Goal: Task Accomplishment & Management: Use online tool/utility

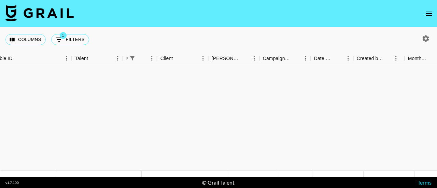
scroll to position [319, 155]
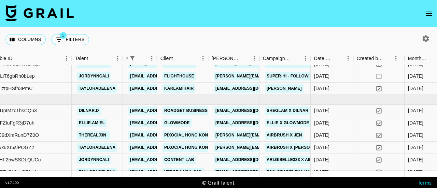
drag, startPoint x: 0, startPoint y: 0, endPoint x: 285, endPoint y: 35, distance: 287.5
click at [285, 35] on div "Columns 1 Filters + Booking" at bounding box center [218, 39] width 437 height 25
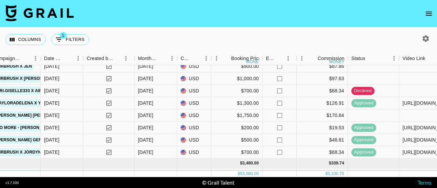
scroll to position [388, 425]
click at [410, 116] on div at bounding box center [424, 115] width 51 height 12
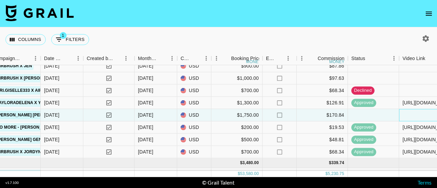
click at [410, 116] on div at bounding box center [424, 115] width 51 height 12
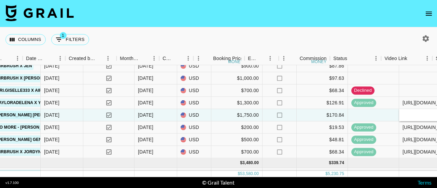
scroll to position [388, 443]
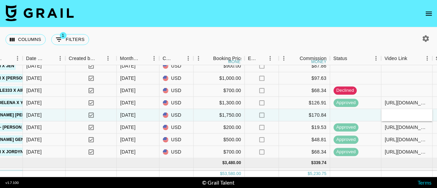
type input "[URL][DOMAIN_NAME]"
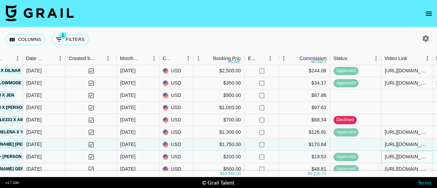
scroll to position [340, 443]
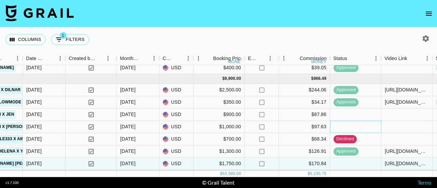
click at [343, 124] on div at bounding box center [355, 127] width 51 height 12
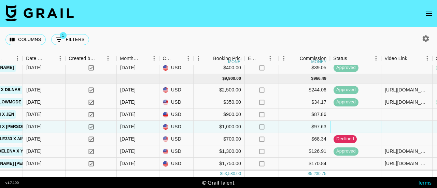
click at [343, 124] on div at bounding box center [355, 127] width 51 height 12
click at [396, 127] on div at bounding box center [406, 127] width 51 height 12
type input "[URL][DOMAIN_NAME]"
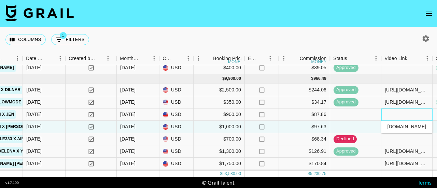
scroll to position [0, 0]
click at [403, 111] on div at bounding box center [406, 115] width 51 height 12
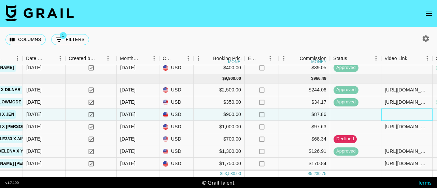
click at [400, 112] on div at bounding box center [406, 115] width 51 height 12
type input "[URL][DOMAIN_NAME]"
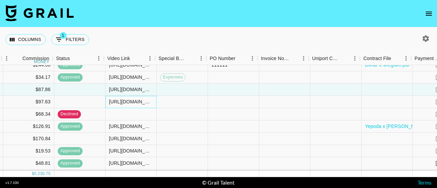
scroll to position [365, 720]
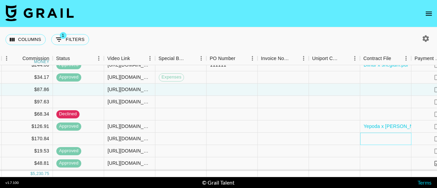
click at [386, 138] on div at bounding box center [385, 139] width 51 height 12
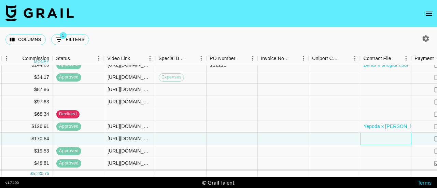
click at [386, 138] on div at bounding box center [385, 139] width 51 height 12
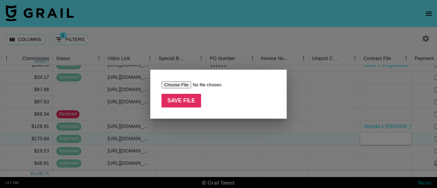
click at [220, 128] on div at bounding box center [218, 94] width 437 height 188
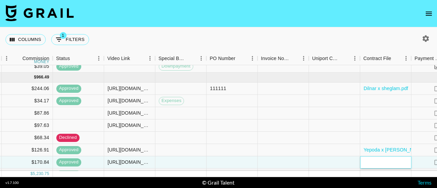
scroll to position [342, 720]
click at [376, 108] on div at bounding box center [385, 113] width 51 height 12
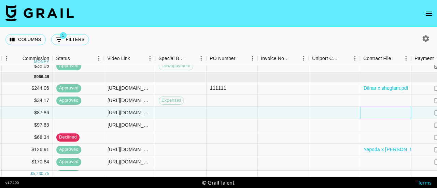
click at [376, 108] on div at bounding box center [385, 113] width 51 height 12
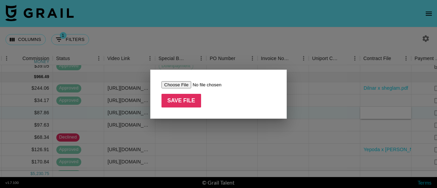
click at [189, 88] on input "file" at bounding box center [204, 84] width 86 height 7
click at [187, 86] on input "file" at bounding box center [204, 84] width 86 height 7
click at [195, 84] on input "file" at bounding box center [204, 84] width 86 height 7
click at [187, 82] on input "file" at bounding box center [204, 84] width 86 height 7
type input "C:\fakepath\airbrush contract link.pdf"
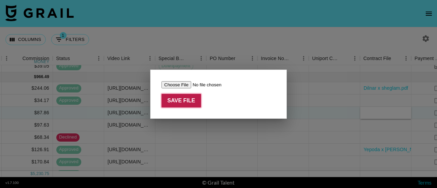
click at [188, 102] on input "Save File" at bounding box center [181, 101] width 40 height 14
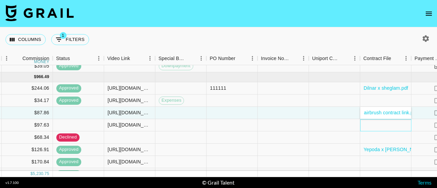
click at [373, 127] on div at bounding box center [385, 125] width 51 height 12
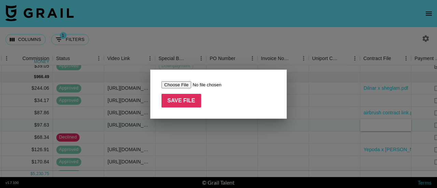
click at [190, 83] on input "file" at bounding box center [204, 84] width 86 height 7
type input "C:\fakepath\airbrush contract link.pdf"
click at [185, 105] on input "Save File" at bounding box center [181, 101] width 40 height 14
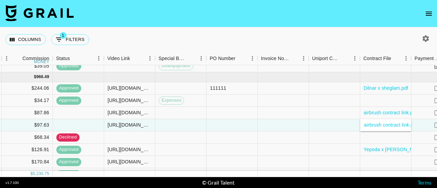
click at [308, 37] on div "Columns 1 Filters + Booking" at bounding box center [218, 39] width 437 height 25
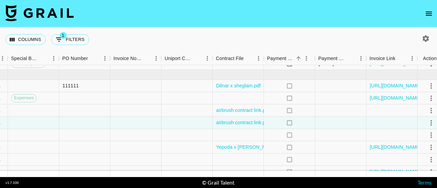
scroll to position [344, 868]
click at [429, 108] on icon "select merge strategy" at bounding box center [431, 110] width 8 height 8
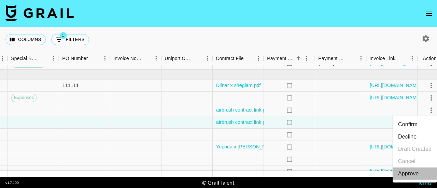
click at [408, 175] on div "Approve" at bounding box center [408, 174] width 21 height 8
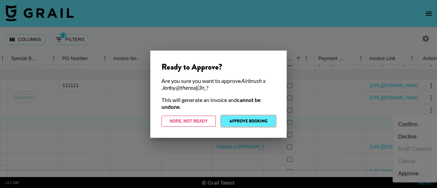
click at [259, 123] on button "Approve Booking" at bounding box center [248, 121] width 54 height 11
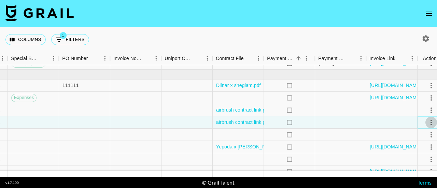
click at [427, 124] on icon "select merge strategy" at bounding box center [431, 122] width 8 height 8
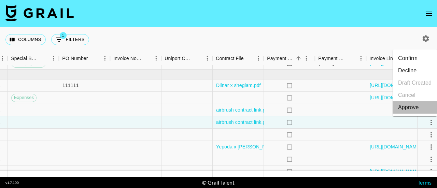
click at [406, 109] on div "Approve" at bounding box center [408, 107] width 21 height 8
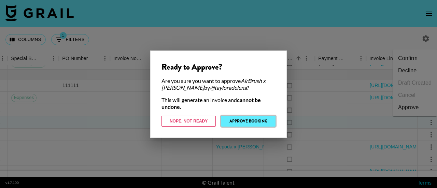
click at [246, 125] on button "Approve Booking" at bounding box center [248, 121] width 54 height 11
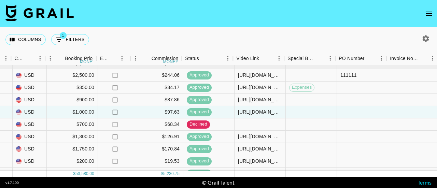
scroll to position [355, 589]
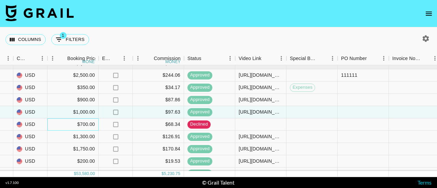
click at [82, 122] on div "$700.00" at bounding box center [72, 124] width 51 height 12
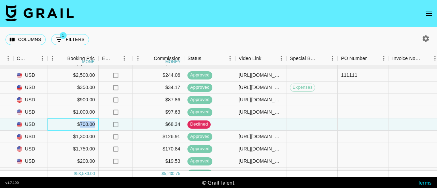
click at [82, 122] on div "$700.00" at bounding box center [72, 124] width 51 height 12
type input "7"
type input "0"
click at [231, 37] on div "Columns 1 Filters + Booking" at bounding box center [218, 39] width 437 height 25
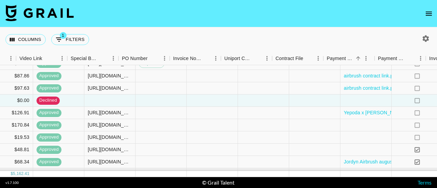
scroll to position [379, 881]
